Goal: Task Accomplishment & Management: Manage account settings

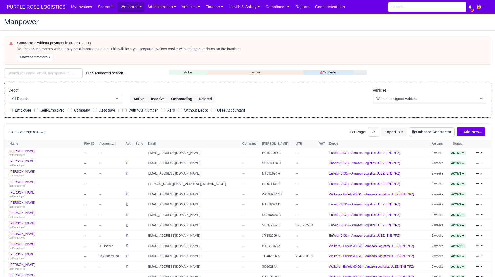
select select "25"
click at [55, 69] on input "search" at bounding box center [43, 72] width 78 height 9
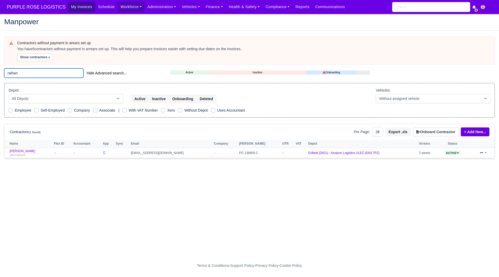
type input "raihan"
click at [20, 151] on link "Raihan Tanvir self-employed" at bounding box center [31, 153] width 42 height 8
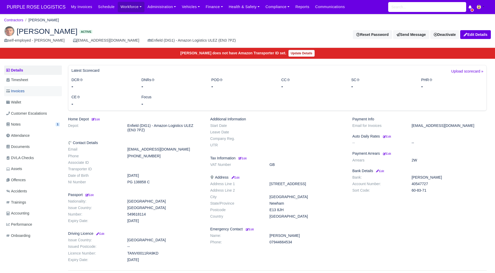
click at [41, 93] on link "Invoices" at bounding box center [33, 91] width 58 height 10
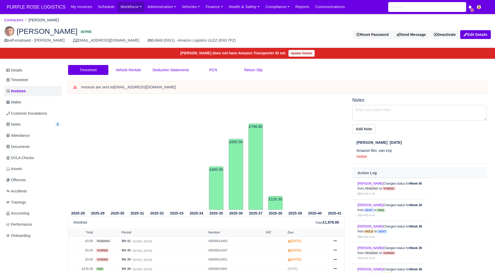
scroll to position [63, 0]
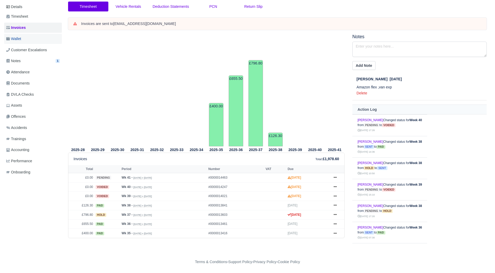
click at [32, 36] on link "Wallet" at bounding box center [33, 39] width 58 height 10
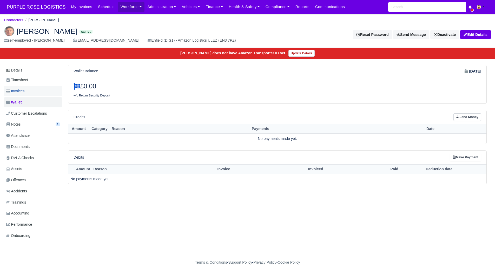
click at [27, 87] on link "Invoices" at bounding box center [33, 91] width 58 height 10
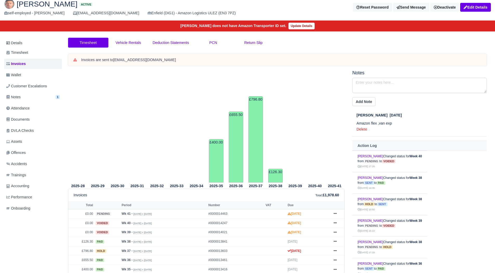
scroll to position [52, 0]
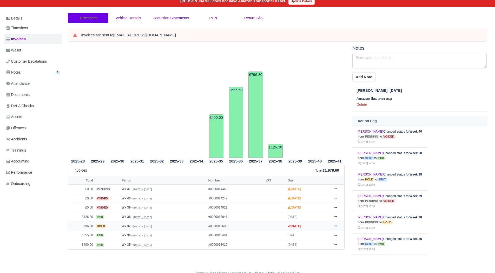
click at [335, 225] on icon at bounding box center [335, 225] width 3 height 3
click at [320, 164] on link "Show Invoice" at bounding box center [316, 162] width 46 height 11
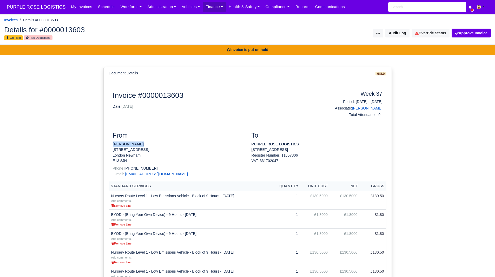
drag, startPoint x: 139, startPoint y: 144, endPoint x: 109, endPoint y: 144, distance: 30.1
click at [109, 144] on div "From Raihan Tanvir 33 Jutland road London Newham E13 8JH Phone: +447789908053 E…" at bounding box center [178, 155] width 139 height 49
copy strong "[PERSON_NAME]"
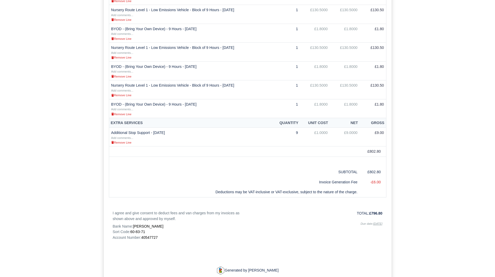
scroll to position [334, 0]
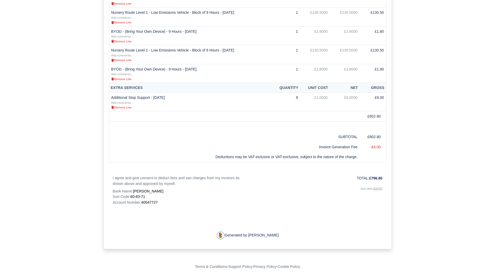
click at [154, 203] on span "40547727" at bounding box center [149, 202] width 16 height 4
copy span "40547727"
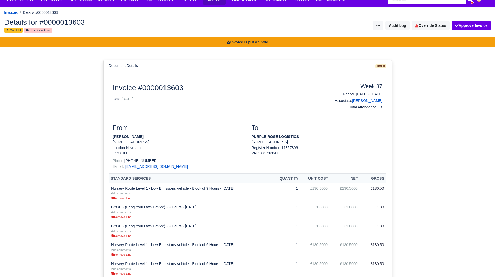
scroll to position [0, 0]
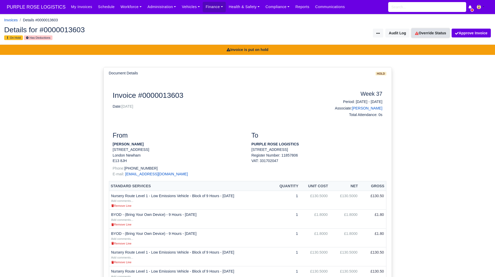
click at [442, 32] on link "Override Status" at bounding box center [431, 33] width 38 height 9
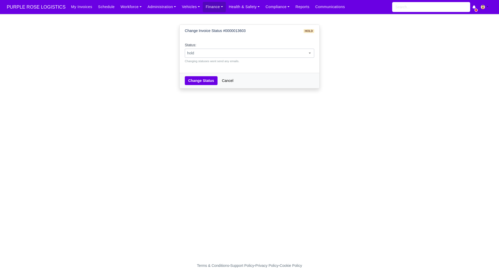
click at [252, 48] on div "Status: pending approved hold sent paid voided deducted disputed transferred ho…" at bounding box center [249, 52] width 129 height 21
click at [240, 52] on span "hold" at bounding box center [249, 53] width 129 height 6
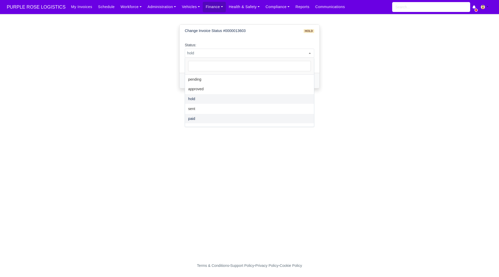
select select "paid"
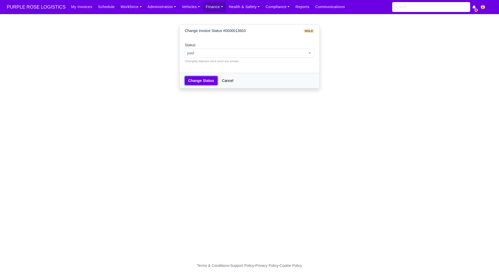
click at [204, 83] on button "Change Status" at bounding box center [201, 80] width 33 height 9
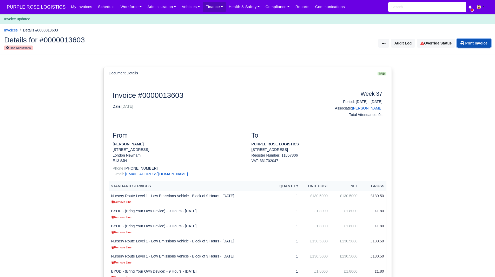
click at [479, 45] on link "Print Invoice" at bounding box center [474, 43] width 34 height 9
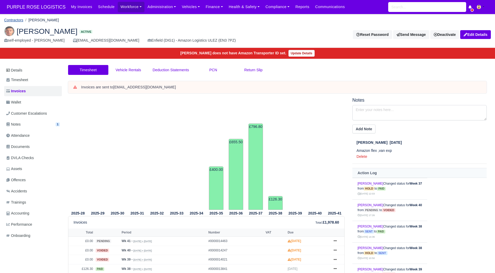
click at [18, 21] on link "Contractors" at bounding box center [13, 20] width 19 height 4
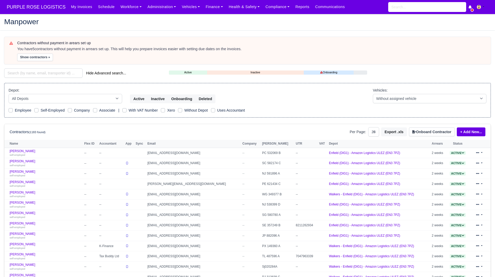
select select "25"
click at [51, 76] on input "search" at bounding box center [43, 72] width 78 height 9
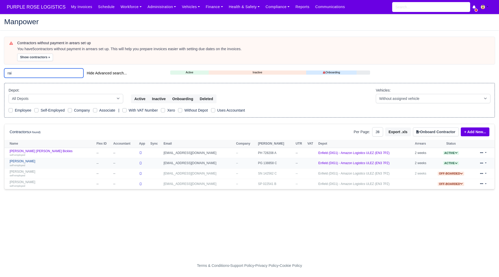
type input "rai"
click at [22, 160] on link "Raihan Tanvir self-employed" at bounding box center [52, 163] width 84 height 8
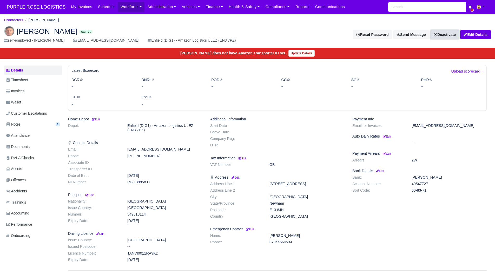
click at [439, 33] on link "Deactivate" at bounding box center [444, 34] width 29 height 9
click at [427, 62] on link "Off-board" at bounding box center [436, 61] width 46 height 8
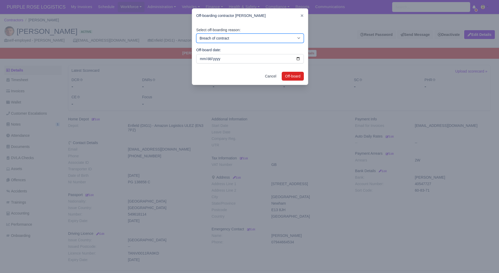
click at [219, 42] on select "Breach of contract Personal decision Too many parcels Heavy routes Another comp…" at bounding box center [250, 38] width 108 height 9
select select "personal-decision"
click at [196, 34] on select "Breach of contract Personal decision Too many parcels Heavy routes Another comp…" at bounding box center [250, 38] width 108 height 9
click at [293, 75] on button "Off-board" at bounding box center [293, 76] width 22 height 9
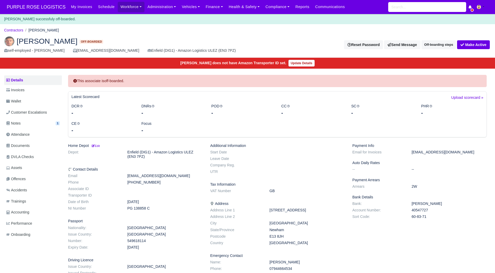
click at [19, 33] on li "Contractors" at bounding box center [13, 30] width 19 height 6
click at [21, 30] on link "Contractors" at bounding box center [13, 30] width 19 height 4
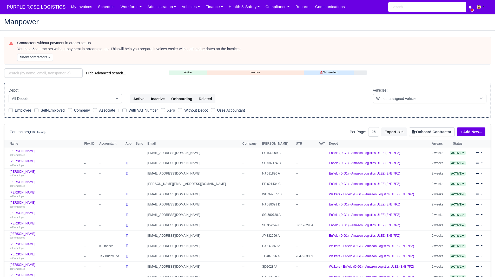
select select "25"
click at [51, 79] on div "Contractors without payment in arears set up You have 5 contractors without pay…" at bounding box center [247, 231] width 495 height 389
click at [55, 76] on input "search" at bounding box center [43, 72] width 78 height 9
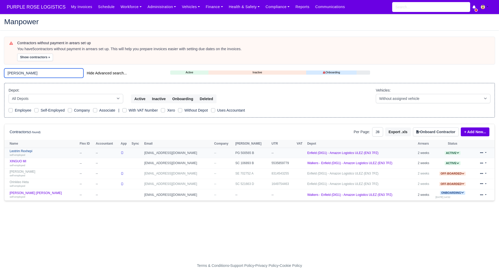
type input "leo"
click at [24, 152] on link "Leotrim Rexhepi self-employed" at bounding box center [43, 153] width 67 height 8
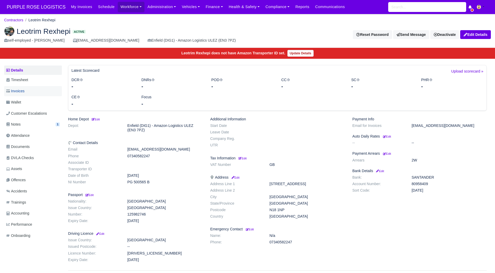
click at [32, 92] on link "Invoices" at bounding box center [33, 91] width 58 height 10
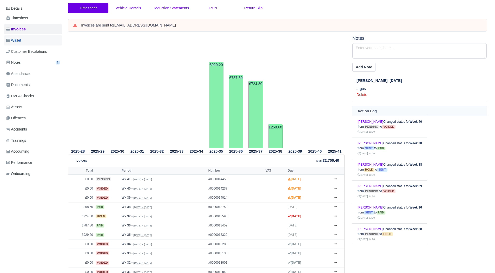
scroll to position [26, 0]
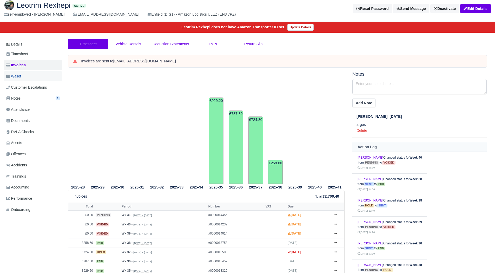
click at [31, 79] on link "Wallet" at bounding box center [33, 76] width 58 height 10
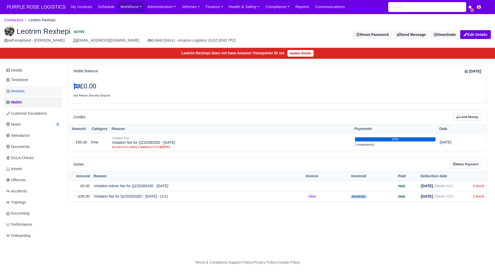
click at [45, 90] on link "Invoices" at bounding box center [33, 91] width 58 height 10
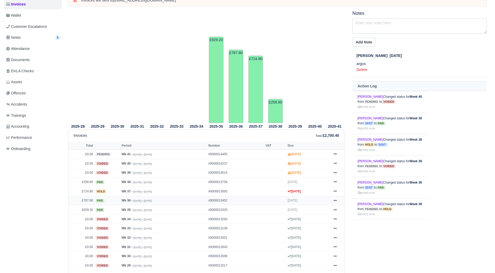
scroll to position [128, 0]
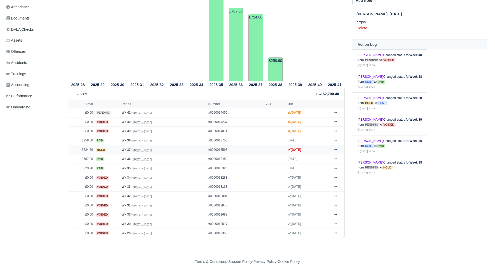
click at [335, 150] on icon at bounding box center [335, 149] width 3 height 1
click at [329, 159] on link "Show Invoice" at bounding box center [316, 159] width 46 height 11
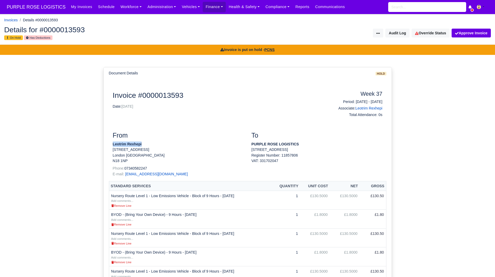
drag, startPoint x: 112, startPoint y: 144, endPoint x: 143, endPoint y: 144, distance: 31.2
click at [143, 144] on div "From Leotrim Rexhepi [STREET_ADDRESS] Phone: [PHONE_NUMBER] E-mail: [EMAIL_ADDR…" at bounding box center [178, 155] width 139 height 49
copy strong "Leotrim Rexhepi"
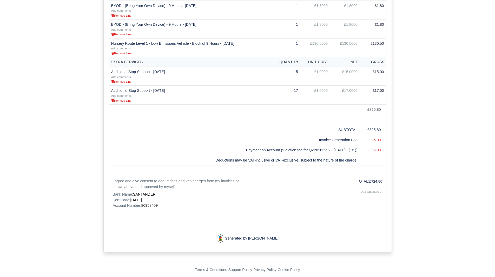
scroll to position [363, 0]
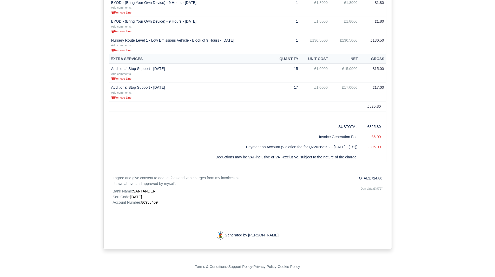
click at [145, 200] on span "80958409" at bounding box center [149, 202] width 16 height 4
copy span "80958409"
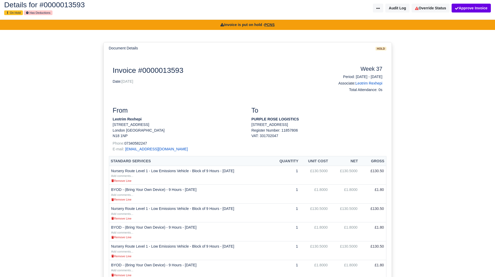
scroll to position [0, 0]
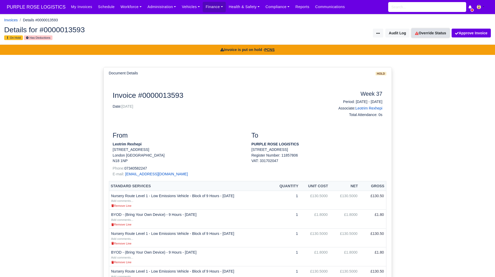
click at [431, 35] on link "Override Status" at bounding box center [431, 33] width 38 height 9
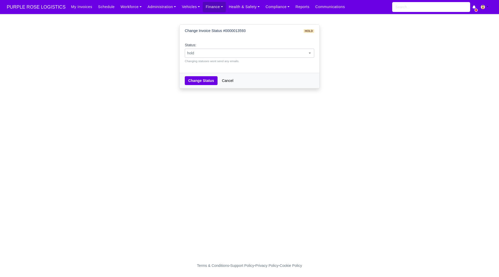
click at [234, 51] on span "hold" at bounding box center [249, 53] width 129 height 6
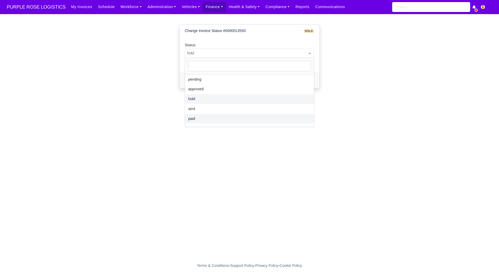
select select "paid"
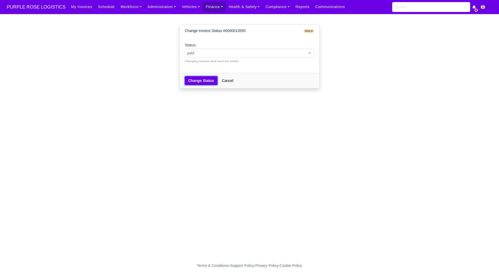
click at [209, 77] on button "Change Status" at bounding box center [201, 80] width 33 height 9
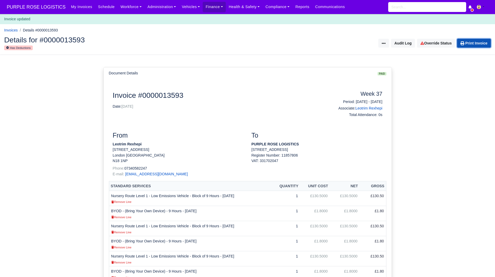
click at [466, 46] on link "Print Invoice" at bounding box center [474, 43] width 34 height 9
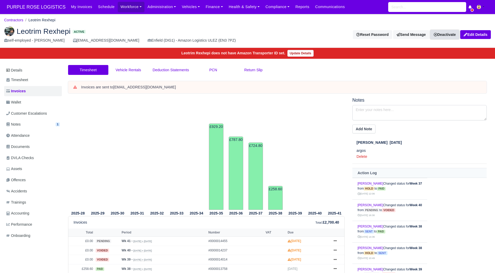
click at [444, 36] on link "Deactivate" at bounding box center [444, 34] width 29 height 9
click at [431, 62] on link "Off-board" at bounding box center [436, 61] width 46 height 8
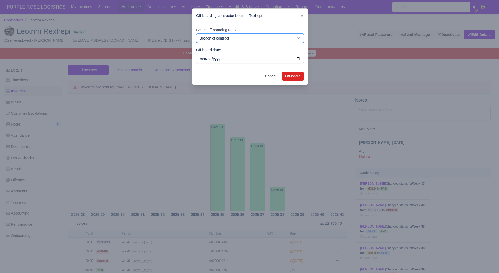
click at [249, 36] on select "Breach of contract Personal decision Too many parcels Heavy routes Another comp…" at bounding box center [250, 38] width 108 height 9
select select "personal-decision"
click at [196, 34] on select "Breach of contract Personal decision Too many parcels Heavy routes Another comp…" at bounding box center [250, 38] width 108 height 9
drag, startPoint x: 301, startPoint y: 81, endPoint x: 293, endPoint y: 77, distance: 9.3
click at [301, 81] on div "Cancel Off-board" at bounding box center [250, 76] width 116 height 17
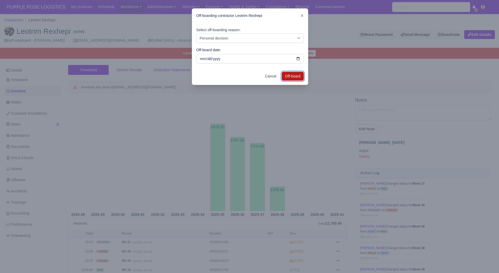
click at [293, 77] on button "Off-board" at bounding box center [293, 76] width 22 height 9
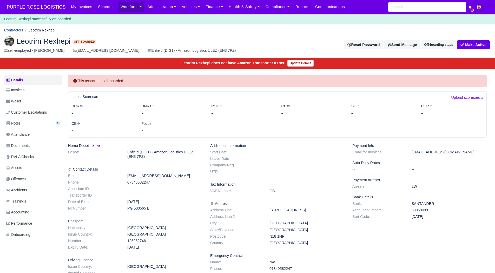
click at [10, 30] on link "Contractors" at bounding box center [13, 30] width 19 height 4
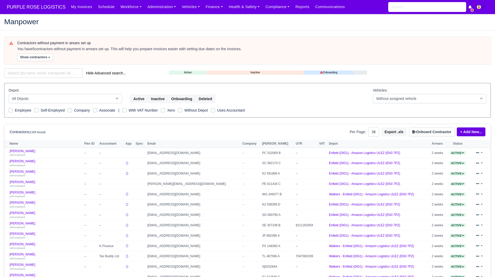
select select "25"
click at [55, 73] on input "search" at bounding box center [43, 72] width 78 height 9
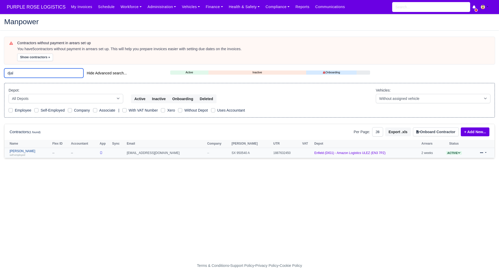
type input "djal"
click at [26, 151] on link "Ibrahima Djalo self-employed" at bounding box center [30, 153] width 40 height 8
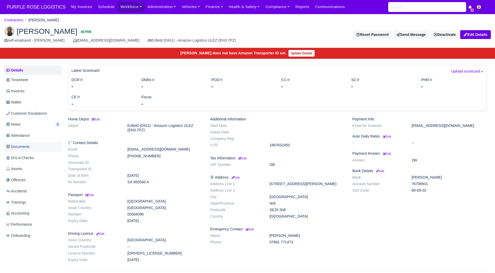
click at [28, 147] on span "Documents" at bounding box center [17, 147] width 23 height 6
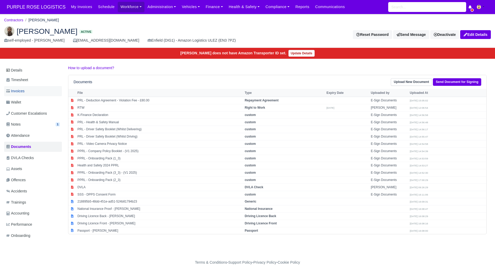
click at [25, 92] on link "Invoices" at bounding box center [33, 91] width 58 height 10
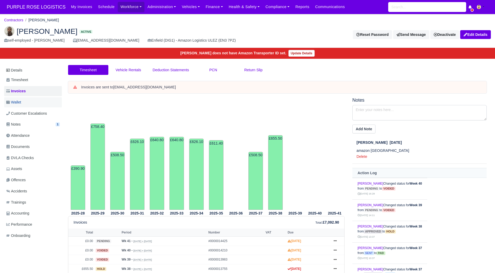
click at [25, 103] on link "Wallet" at bounding box center [33, 102] width 58 height 10
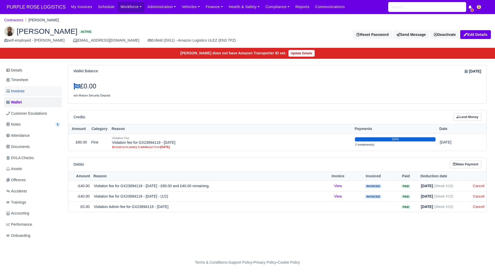
click at [34, 89] on link "Invoices" at bounding box center [33, 91] width 58 height 10
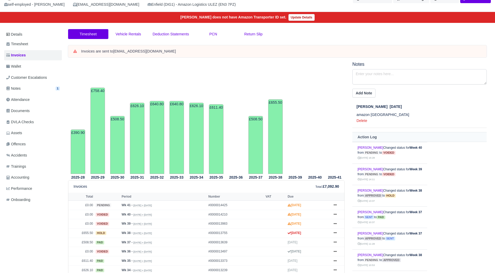
scroll to position [104, 0]
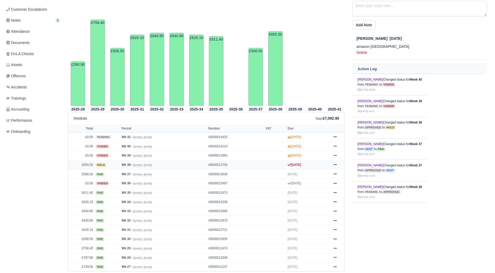
click at [334, 164] on icon at bounding box center [335, 164] width 3 height 3
drag, startPoint x: 329, startPoint y: 174, endPoint x: 323, endPoint y: 182, distance: 9.9
click at [329, 174] on link "Show Invoice" at bounding box center [316, 174] width 46 height 11
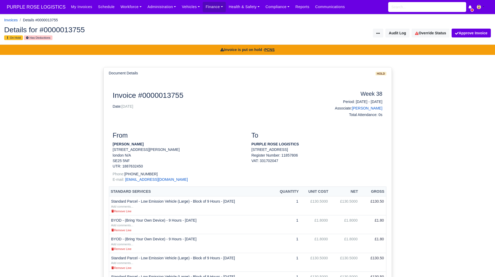
click at [427, 38] on div "Details for #0000013755 On Hold Has Deductions Invoice Actions Resend Invoice V…" at bounding box center [247, 33] width 495 height 23
click at [432, 31] on link "Override Status" at bounding box center [431, 33] width 38 height 9
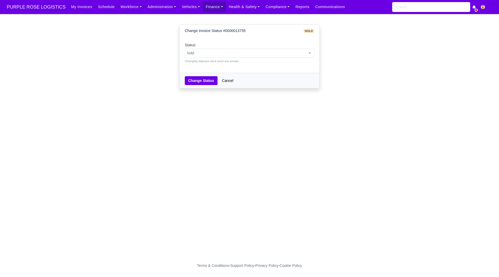
click at [259, 46] on div "Status: pending approved hold sent paid voided deducted disputed transferred ho…" at bounding box center [249, 52] width 129 height 21
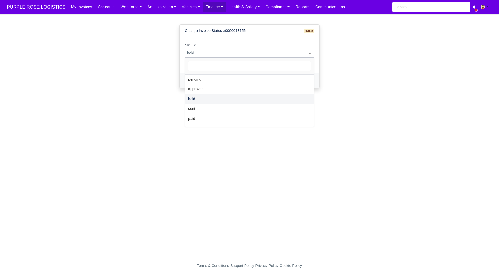
click at [254, 55] on span "hold" at bounding box center [249, 53] width 129 height 6
select select "paid"
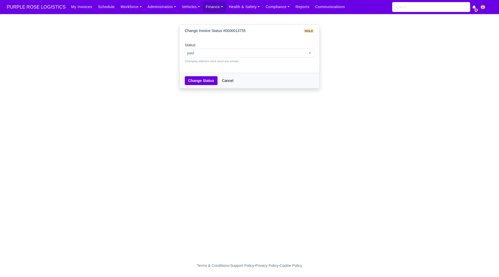
click at [202, 86] on div "Change Status Cancel" at bounding box center [250, 80] width 140 height 15
click at [206, 81] on button "Change Status" at bounding box center [201, 80] width 33 height 9
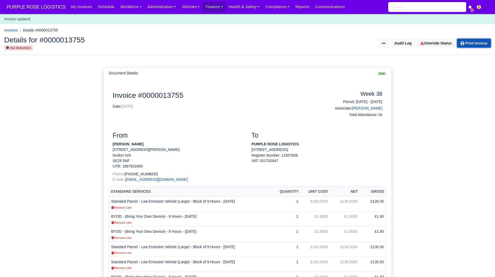
click at [477, 42] on link "Print Invoice" at bounding box center [474, 43] width 34 height 9
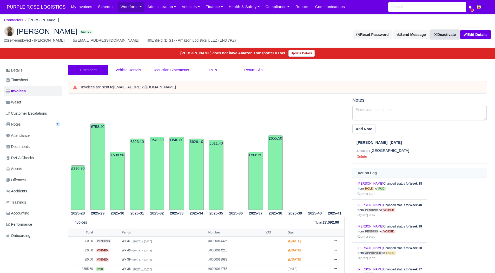
drag, startPoint x: 442, startPoint y: 35, endPoint x: 440, endPoint y: 37, distance: 3.1
click at [442, 35] on link "Deactivate" at bounding box center [444, 34] width 29 height 9
click at [423, 62] on link "Off-board" at bounding box center [436, 61] width 46 height 8
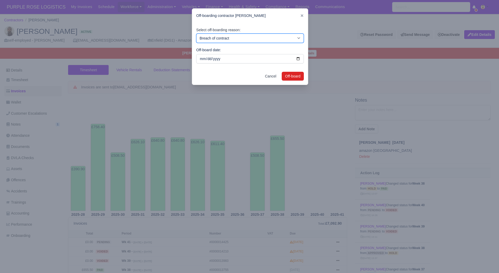
click at [218, 42] on select "Breach of contract Personal decision Too many parcels Heavy routes Another comp…" at bounding box center [250, 38] width 108 height 9
select select "personal-decision"
click at [196, 34] on select "Breach of contract Personal decision Too many parcels Heavy routes Another comp…" at bounding box center [250, 38] width 108 height 9
click at [305, 77] on div "Cancel Off-board" at bounding box center [250, 76] width 116 height 17
click at [294, 77] on button "Off-board" at bounding box center [293, 76] width 22 height 9
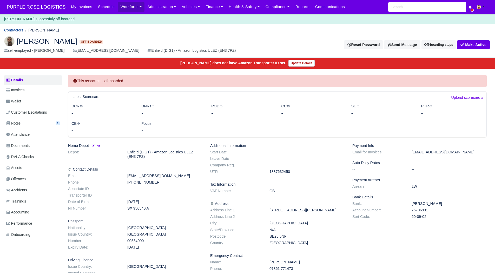
click at [19, 30] on link "Contractors" at bounding box center [13, 30] width 19 height 4
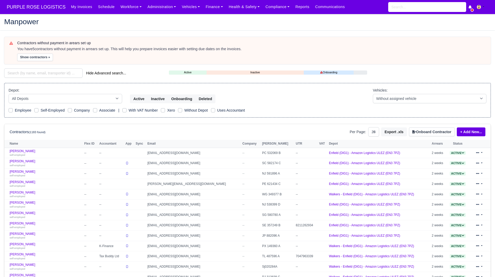
select select "25"
click at [26, 76] on input "search" at bounding box center [43, 72] width 78 height 9
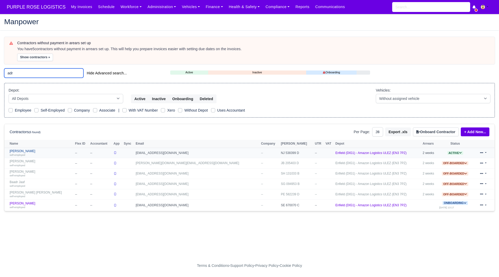
type input "adr"
click at [20, 150] on link "Adrian Ando self-employed" at bounding box center [41, 153] width 63 height 8
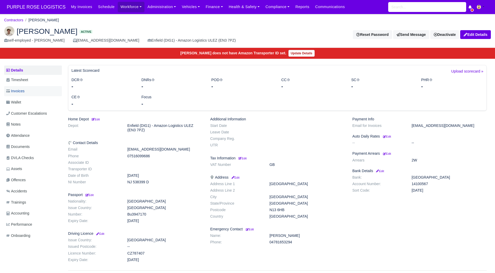
click at [28, 86] on link "Invoices" at bounding box center [33, 91] width 58 height 10
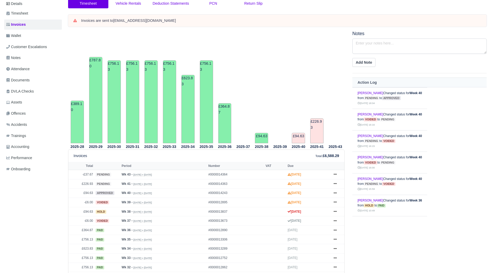
scroll to position [26, 0]
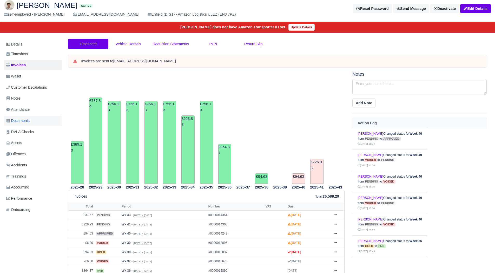
click at [22, 117] on link "Documents" at bounding box center [33, 121] width 58 height 10
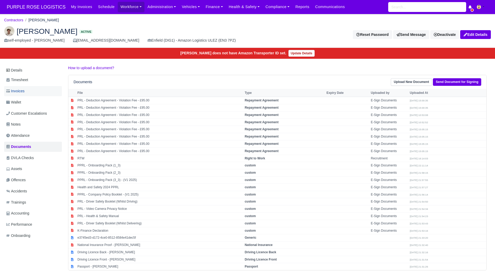
click at [30, 90] on link "Invoices" at bounding box center [33, 91] width 58 height 10
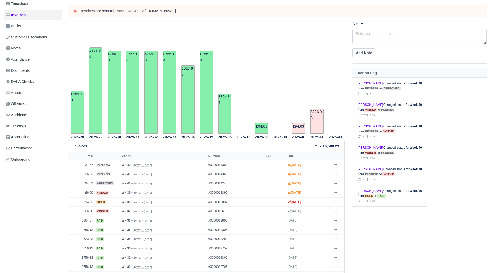
scroll to position [104, 0]
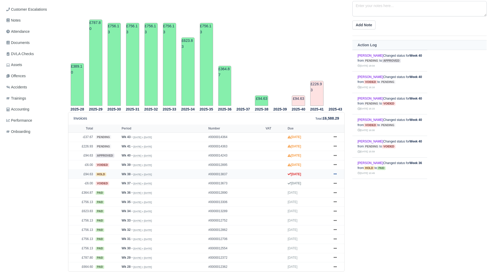
click at [336, 174] on icon at bounding box center [335, 173] width 3 height 3
click at [324, 182] on link "Show Invoice" at bounding box center [316, 183] width 46 height 11
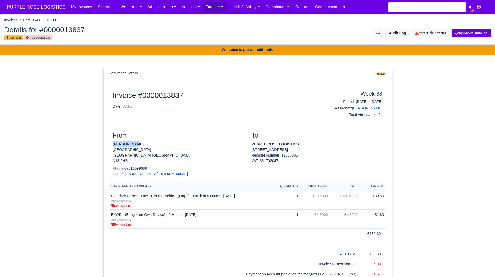
drag, startPoint x: 113, startPoint y: 145, endPoint x: 135, endPoint y: 146, distance: 22.9
click at [135, 146] on p "Adrian Ando" at bounding box center [178, 143] width 131 height 5
click at [437, 33] on link "Override Status" at bounding box center [431, 33] width 38 height 9
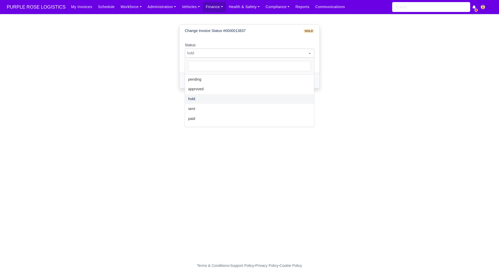
click at [273, 54] on span "hold" at bounding box center [249, 53] width 129 height 6
drag, startPoint x: 258, startPoint y: 119, endPoint x: 251, endPoint y: 114, distance: 9.0
select select "paid"
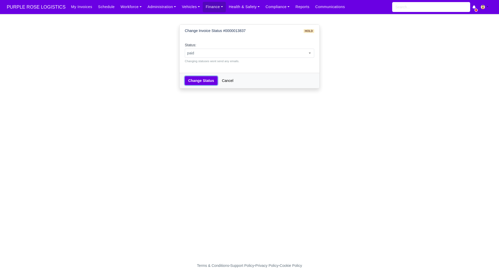
click at [214, 84] on button "Change Status" at bounding box center [201, 80] width 33 height 9
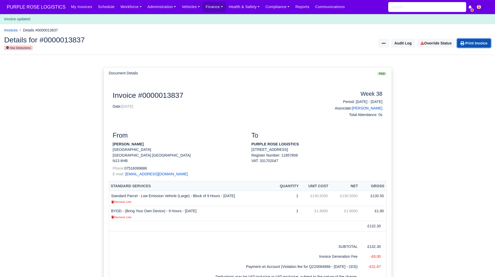
click at [473, 43] on link "Print Invoice" at bounding box center [474, 43] width 34 height 9
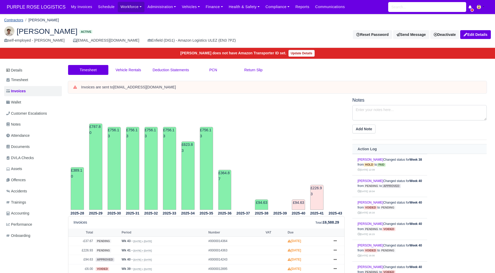
click at [13, 20] on link "Contractors" at bounding box center [13, 20] width 19 height 4
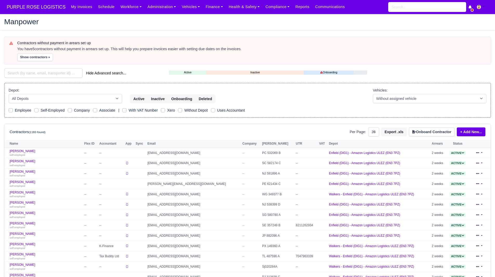
select select "25"
click at [42, 74] on input "search" at bounding box center [43, 72] width 78 height 9
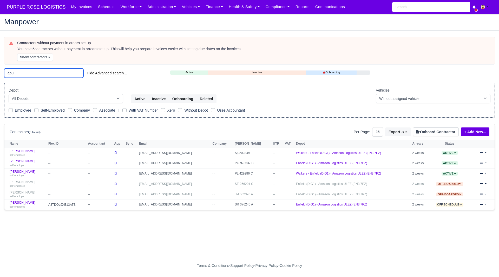
click at [17, 76] on input "abu" at bounding box center [43, 72] width 79 height 9
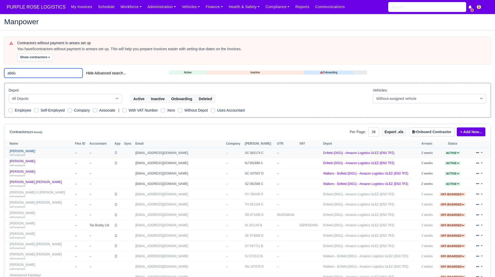
type input "abdu"
click at [21, 150] on link "Abdullah Dahir self-employed" at bounding box center [41, 153] width 63 height 8
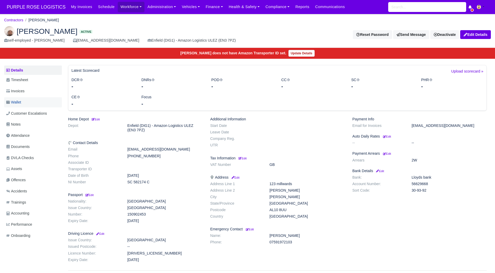
click at [19, 100] on span "Wallet" at bounding box center [13, 102] width 15 height 6
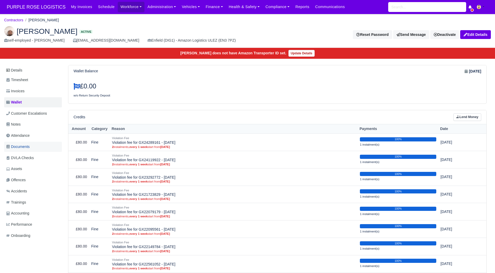
click at [39, 143] on link "Documents" at bounding box center [33, 147] width 58 height 10
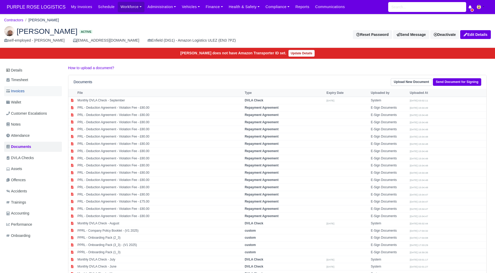
click at [29, 91] on link "Invoices" at bounding box center [33, 91] width 58 height 10
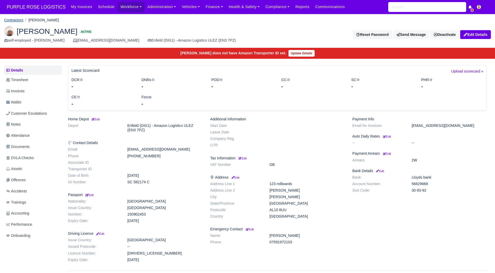
click at [17, 19] on link "Contractors" at bounding box center [13, 20] width 19 height 4
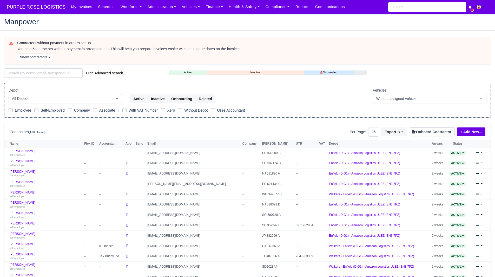
select select "25"
click at [39, 71] on input "search" at bounding box center [43, 72] width 78 height 9
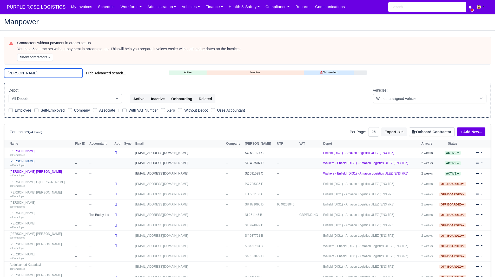
scroll to position [26, 0]
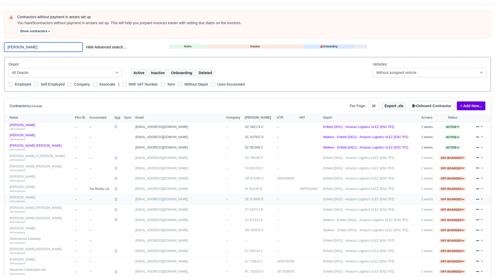
type input "abdul"
click at [33, 196] on link "Abdullah Mohamed self-employed" at bounding box center [41, 199] width 63 height 8
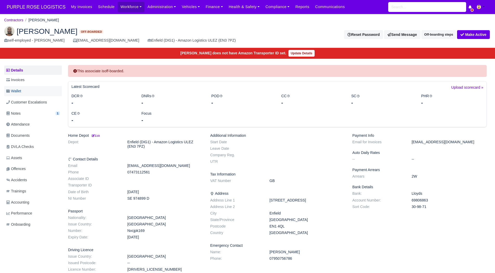
click at [25, 89] on link "Wallet" at bounding box center [33, 91] width 58 height 10
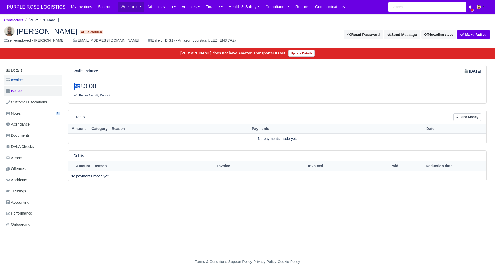
click at [27, 82] on link "Invoices" at bounding box center [33, 80] width 58 height 10
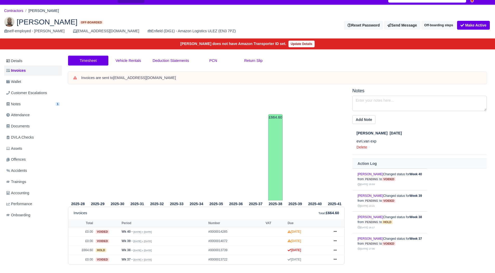
scroll to position [36, 0]
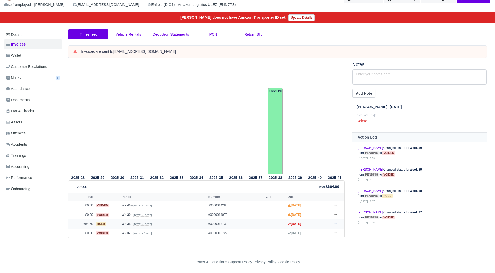
click at [334, 223] on icon at bounding box center [335, 223] width 3 height 3
click at [319, 159] on link "Show Invoice" at bounding box center [316, 159] width 46 height 11
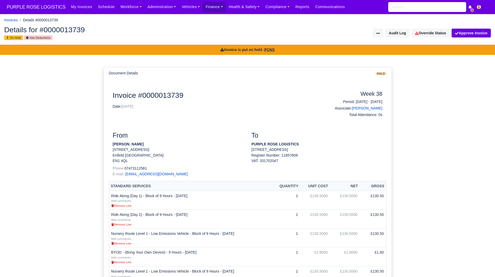
drag, startPoint x: 111, startPoint y: 144, endPoint x: 151, endPoint y: 144, distance: 40.0
click at [151, 144] on div "From Abdullah Mohamed 2 Masons Road Enfield London EN1 4QL Phone: 07473112561 E…" at bounding box center [178, 155] width 139 height 49
copy strong "[PERSON_NAME]"
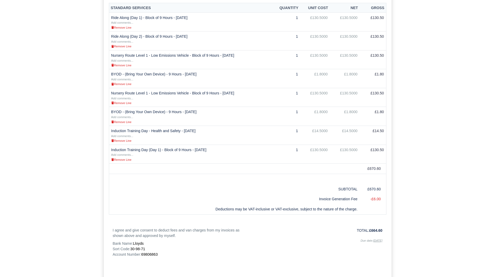
scroll to position [230, 0]
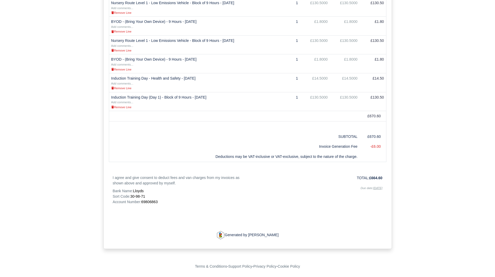
click at [148, 201] on span "69806863" at bounding box center [149, 202] width 16 height 4
copy span "69806863"
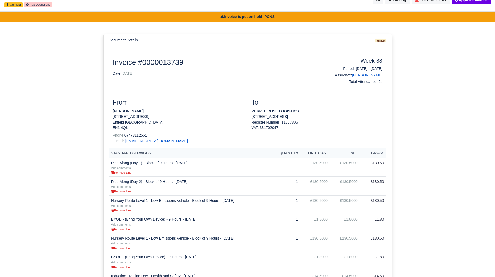
scroll to position [0, 0]
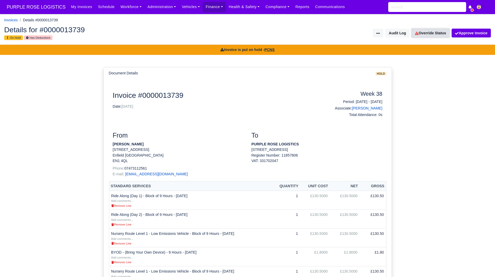
click at [429, 35] on link "Override Status" at bounding box center [431, 33] width 38 height 9
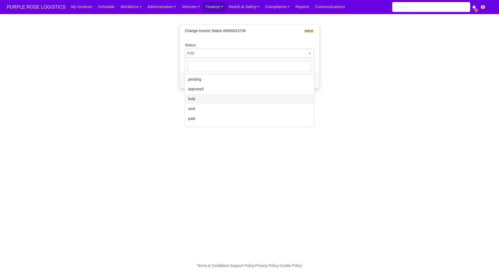
click at [267, 54] on span "hold" at bounding box center [249, 53] width 129 height 6
select select "paid"
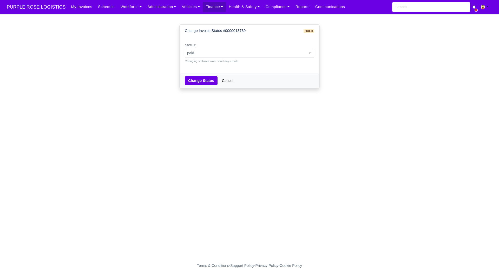
drag, startPoint x: 208, startPoint y: 91, endPoint x: 203, endPoint y: 82, distance: 9.8
click at [207, 90] on div "Change Invoice Status #0000013739 hold Status: pending approved hold sent paid …" at bounding box center [249, 60] width 148 height 81
click at [203, 82] on button "Change Status" at bounding box center [201, 80] width 33 height 9
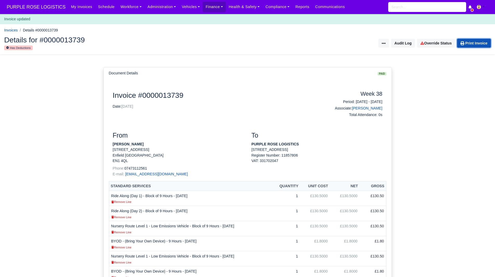
click at [470, 44] on link "Print Invoice" at bounding box center [474, 43] width 34 height 9
